Goal: Information Seeking & Learning: Learn about a topic

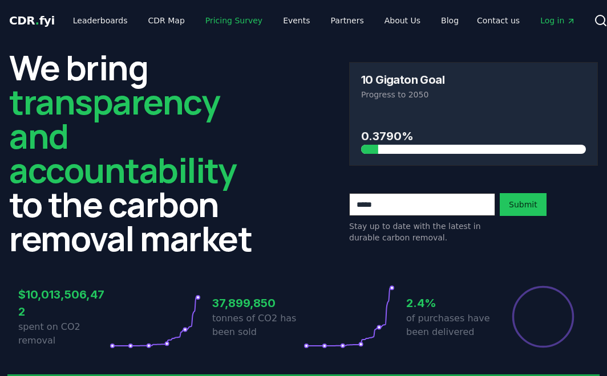
click at [213, 20] on link "Pricing Survey" at bounding box center [233, 20] width 75 height 21
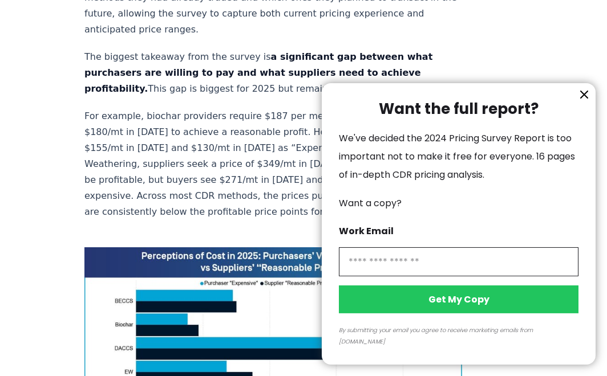
scroll to position [682, 0]
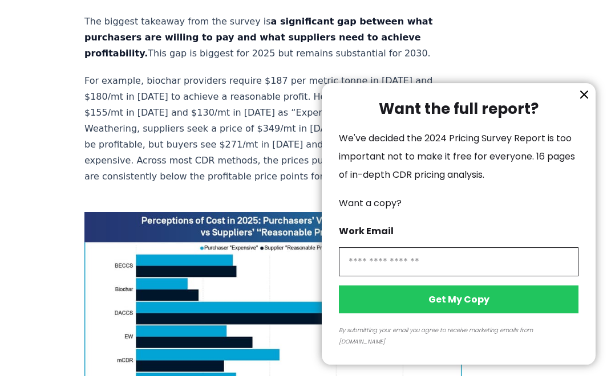
click at [578, 101] on icon "information" at bounding box center [584, 95] width 14 height 14
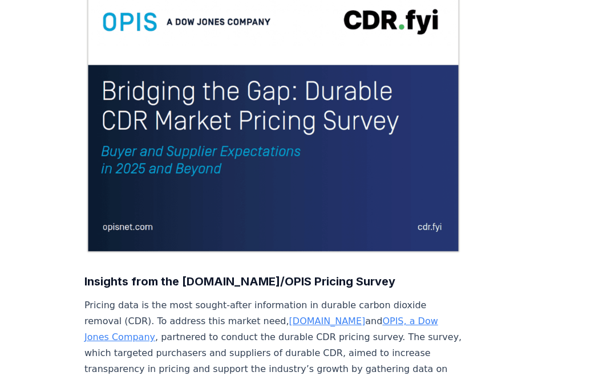
scroll to position [148, 0]
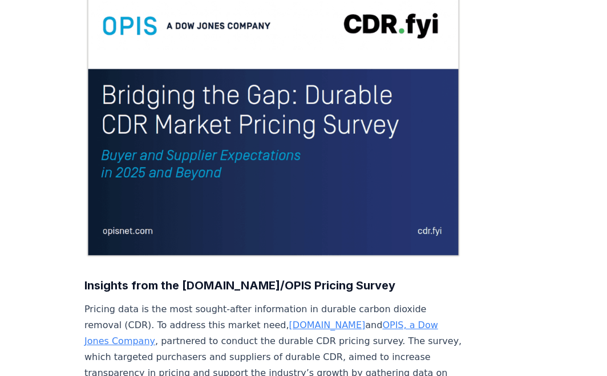
click at [289, 320] on link "[DOMAIN_NAME]" at bounding box center [327, 325] width 76 height 11
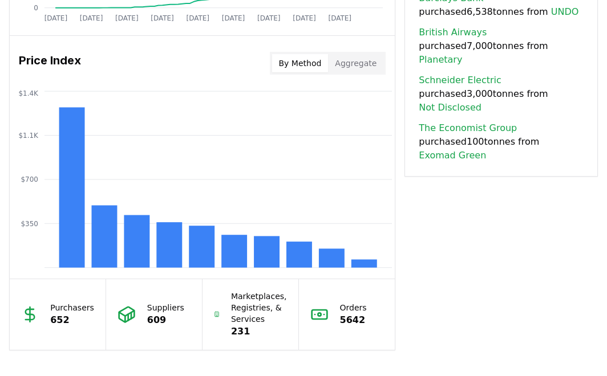
scroll to position [940, 0]
